Goal: Transaction & Acquisition: Purchase product/service

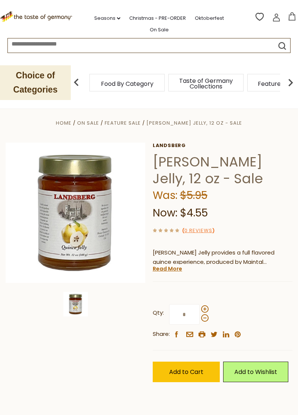
click at [197, 368] on span "Add to Cart" at bounding box center [186, 371] width 34 height 9
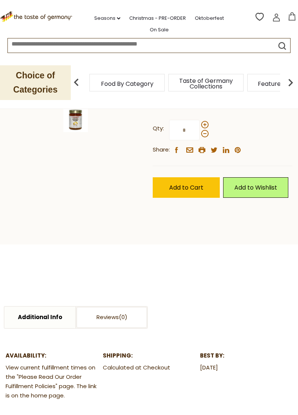
scroll to position [189, 0]
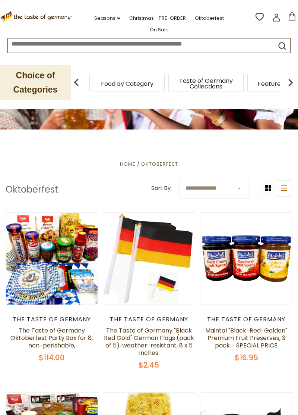
scroll to position [49, 0]
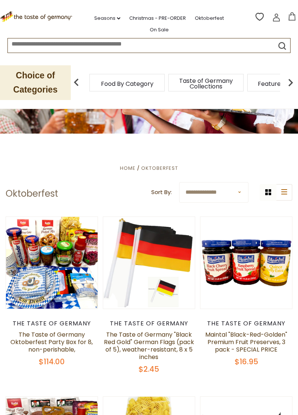
click at [244, 230] on link at bounding box center [246, 262] width 77 height 77
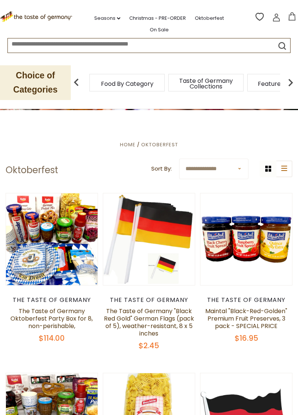
scroll to position [85, 0]
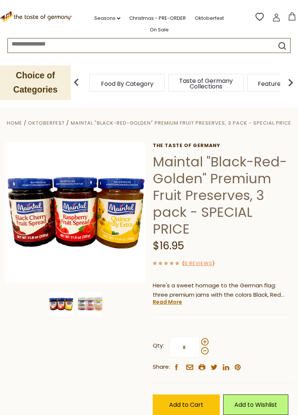
click at [94, 306] on img at bounding box center [90, 304] width 25 height 25
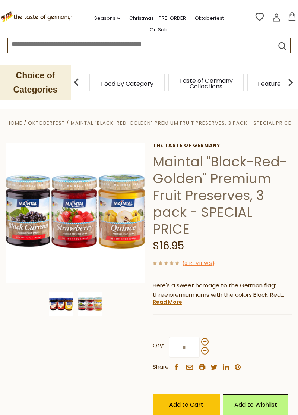
click at [57, 304] on img at bounding box center [61, 304] width 25 height 25
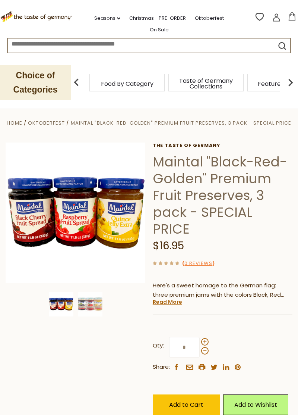
click at [91, 303] on img at bounding box center [90, 304] width 25 height 25
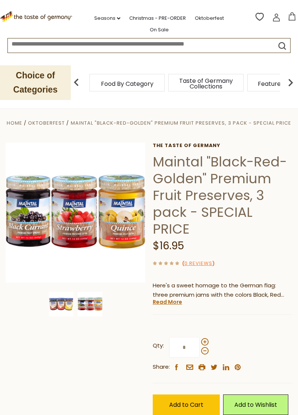
click at [194, 400] on span "Add to Cart" at bounding box center [186, 404] width 34 height 9
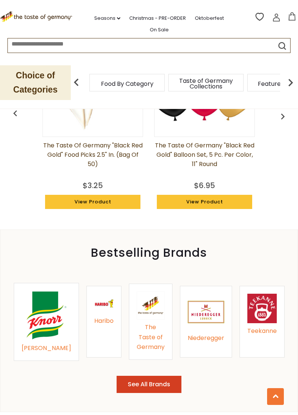
scroll to position [704, 0]
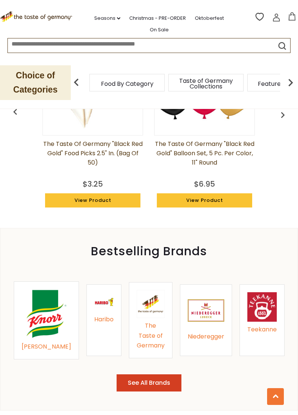
click at [42, 304] on link "[PERSON_NAME]" at bounding box center [47, 317] width 50 height 56
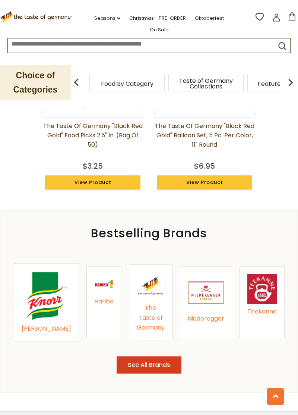
scroll to position [740, 0]
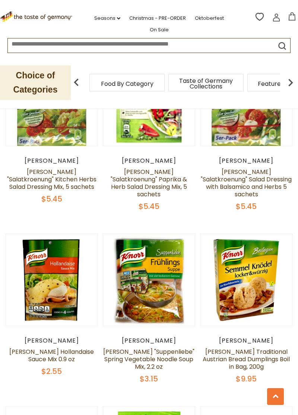
scroll to position [488, 0]
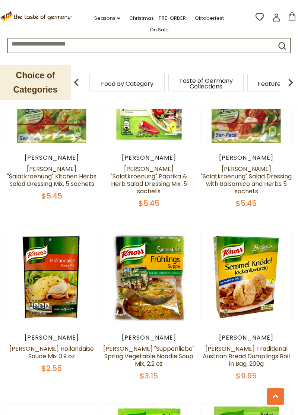
click at [252, 167] on button "Quick View" at bounding box center [246, 158] width 50 height 17
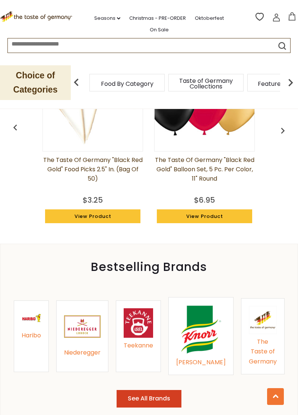
scroll to position [740, 0]
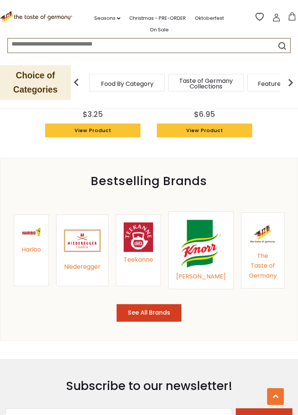
click at [196, 222] on img at bounding box center [201, 244] width 50 height 50
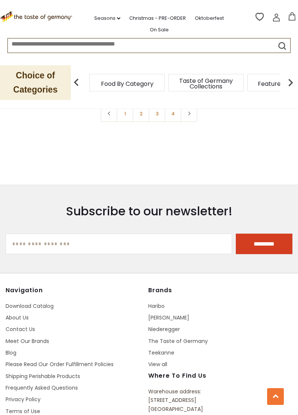
scroll to position [2214, 0]
